Goal: Task Accomplishment & Management: Manage account settings

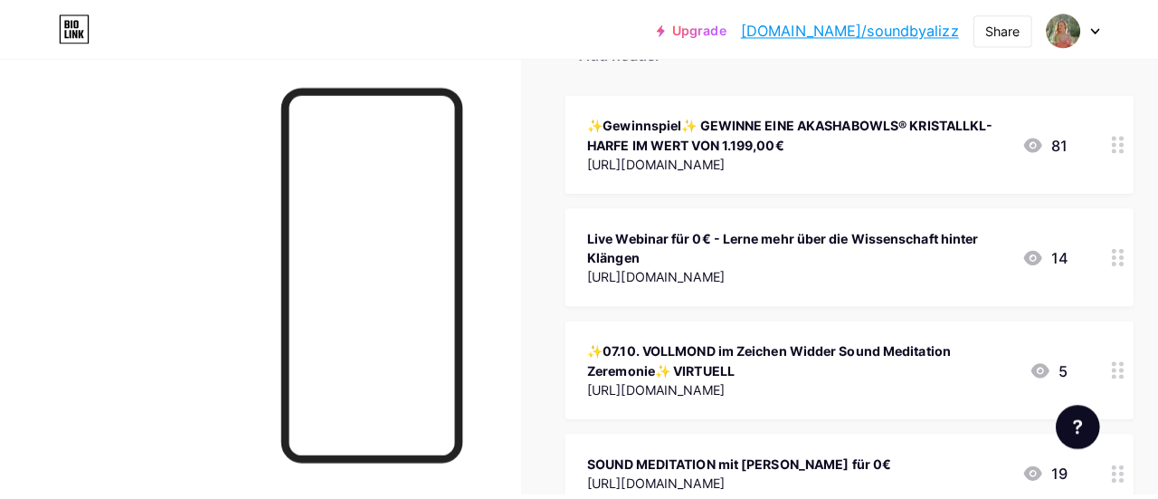
scroll to position [195, 0]
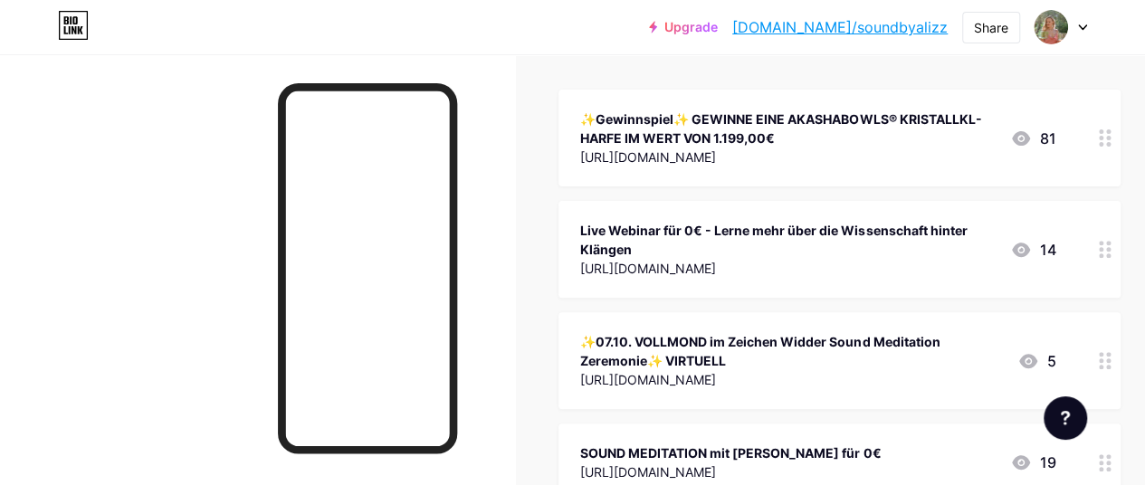
click at [776, 343] on div "✨07.10. VOLLMOND im Zeichen Widder Sound Meditation Zeremonie✨ VIRTUELL" at bounding box center [791, 351] width 423 height 38
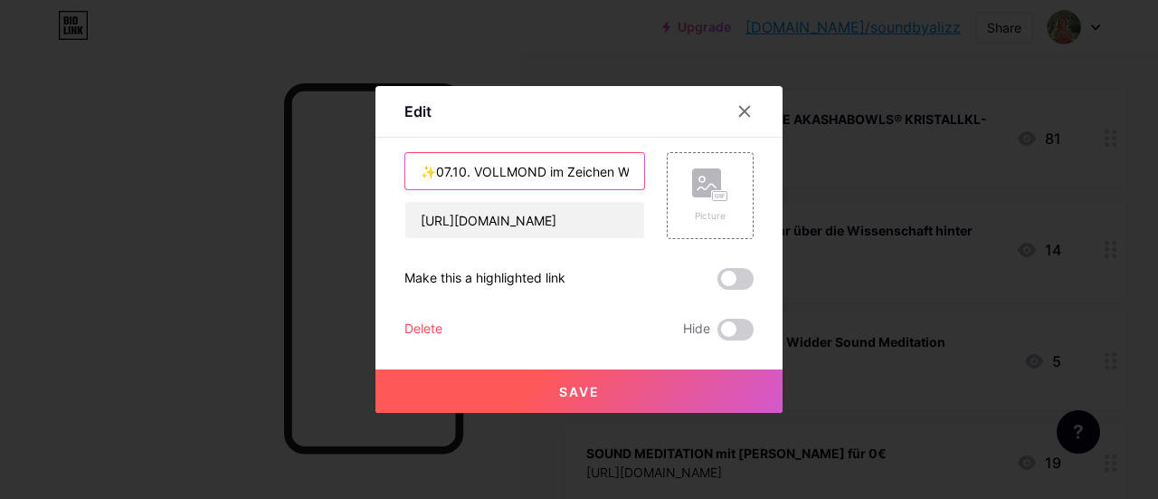
click at [451, 172] on input "✨07.10. VOLLMOND im Zeichen Widder Sound Meditation Zeremonie✨ VIRTUELL" at bounding box center [524, 171] width 239 height 36
click at [507, 171] on input "✨21.09. VOLLMOND im Zeichen Widder Sound Meditation Zeremonie✨ VIRTUELL" at bounding box center [524, 171] width 239 height 36
click at [503, 179] on input "✨21.09. NEUMOND im Zeichen Jungfrau Sound Meditation Zeremonie✨ VIRTUELL" at bounding box center [524, 171] width 239 height 36
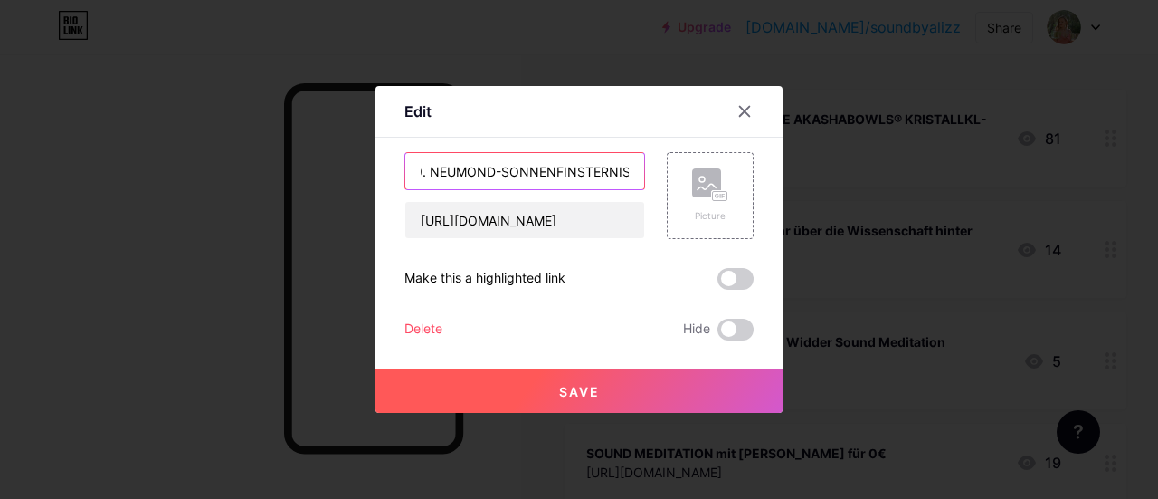
type input "✨21.09. NEUMOND-SONNENFINSTERNIS im Zeichen Jungfrau Sound Meditation Zeremonie…"
click at [501, 397] on button "Save" at bounding box center [579, 390] width 407 height 43
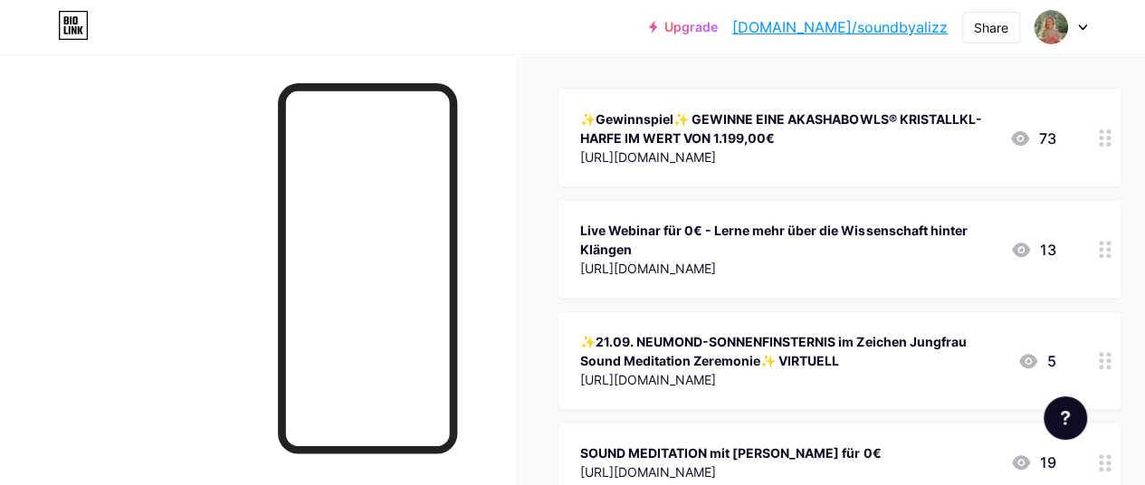
click at [695, 377] on div "[URL][DOMAIN_NAME]" at bounding box center [791, 379] width 423 height 19
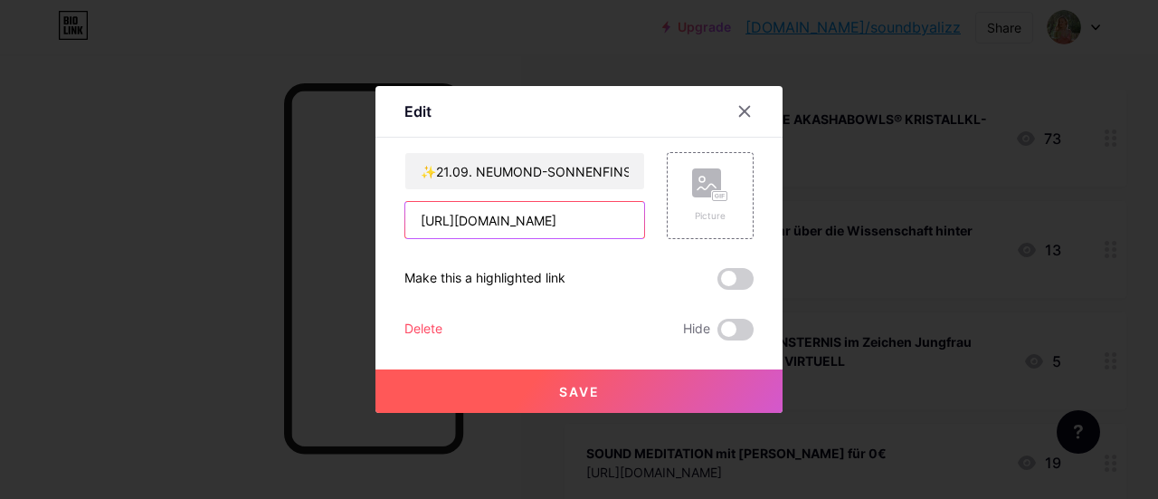
click at [584, 218] on input "[URL][DOMAIN_NAME]" at bounding box center [524, 220] width 239 height 36
paste input "[DOMAIN_NAME][URL]"
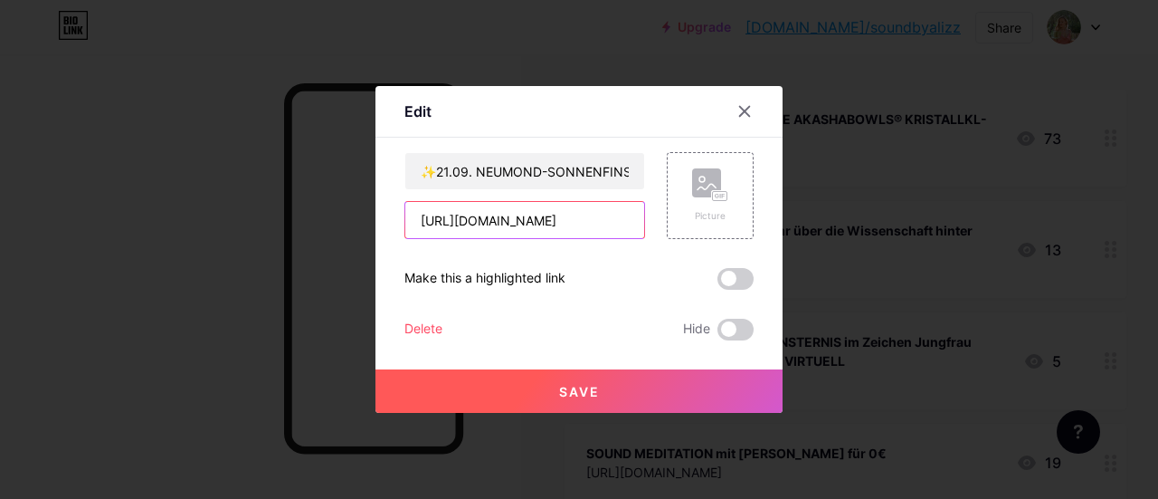
type input "[URL][DOMAIN_NAME]"
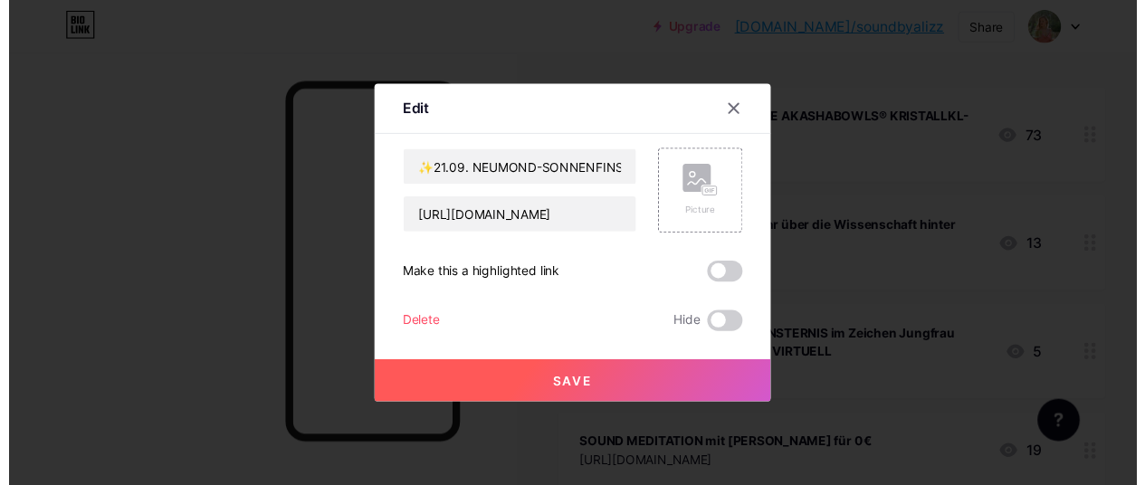
scroll to position [0, 0]
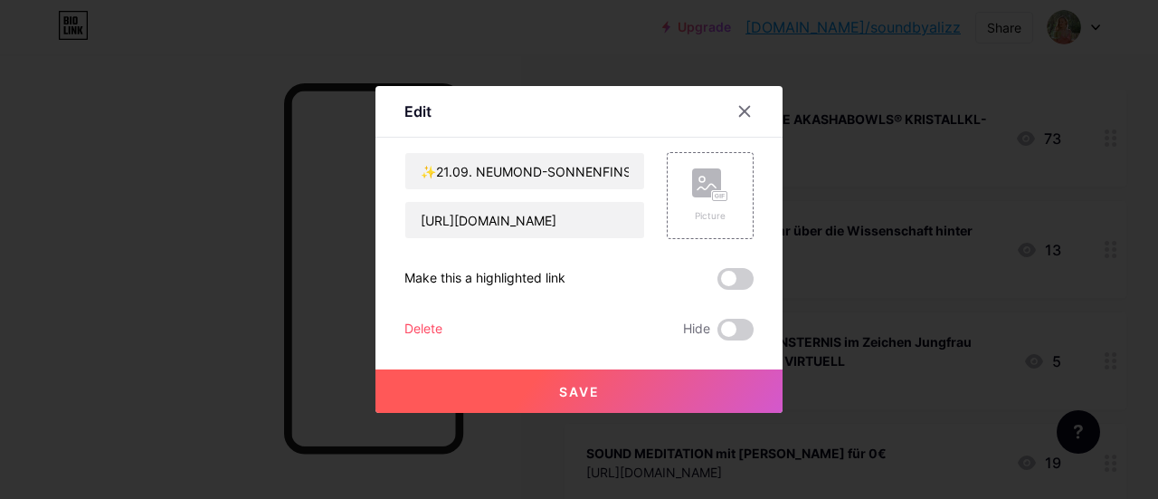
click at [570, 401] on button "Save" at bounding box center [579, 390] width 407 height 43
